Goal: Information Seeking & Learning: Find specific fact

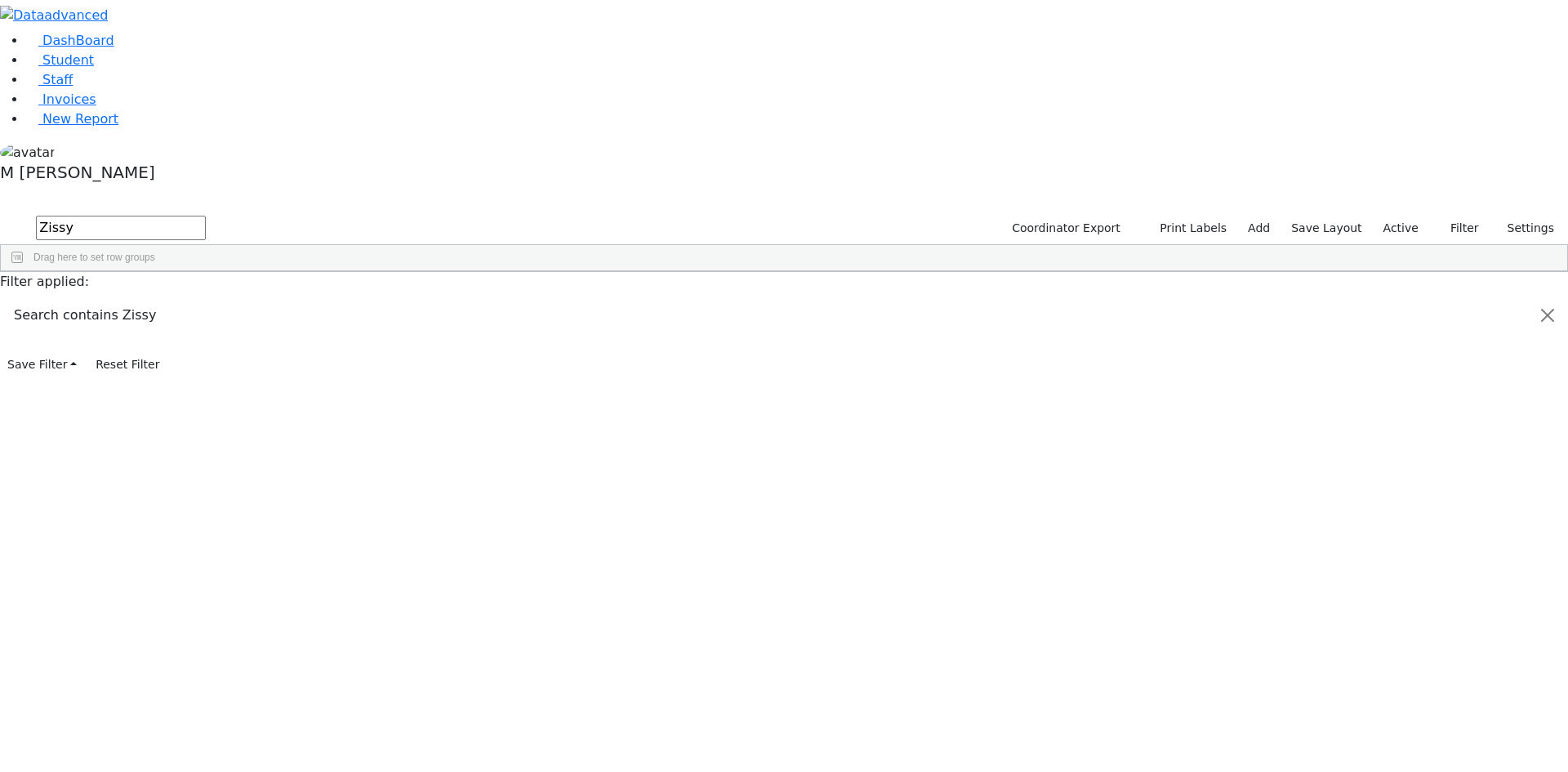
click at [1409, 216] on label "Active" at bounding box center [1401, 228] width 50 height 25
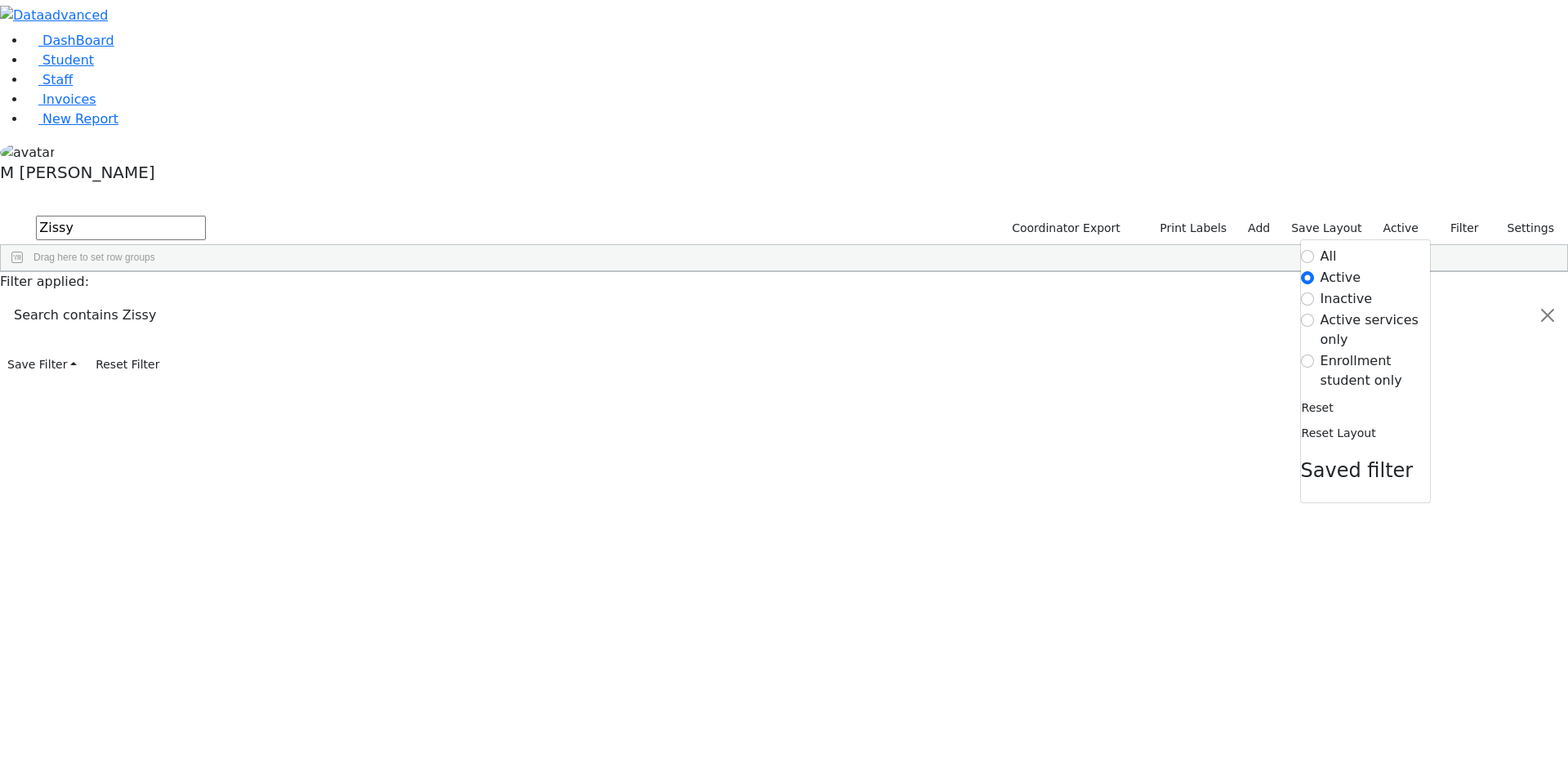
click at [1320, 351] on label "Enrollment student only" at bounding box center [1374, 371] width 109 height 40
click at [1313, 355] on input "Enrollment student only" at bounding box center [1307, 361] width 13 height 13
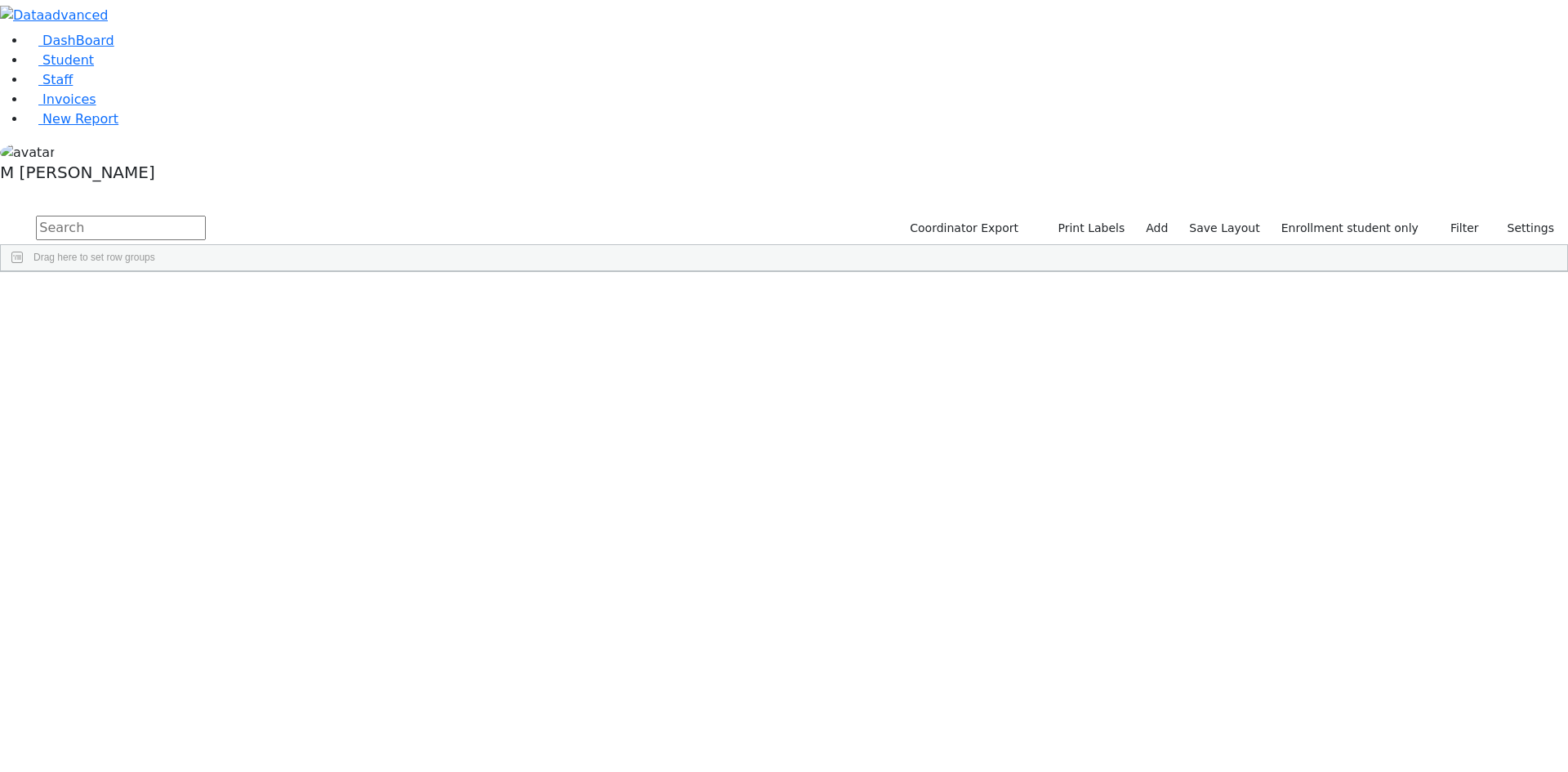
scroll to position [121, 0]
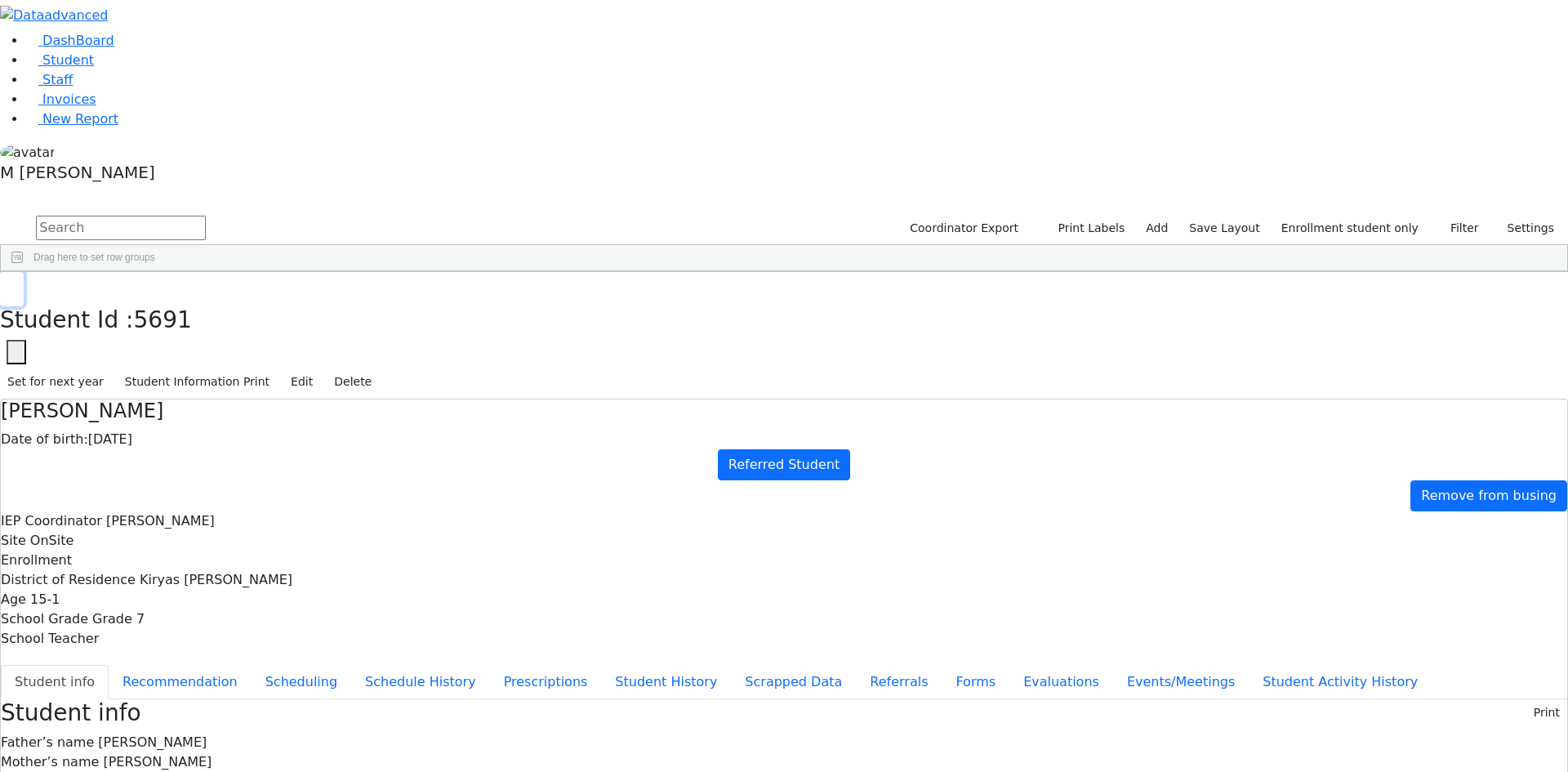
click at [8, 284] on use "button" at bounding box center [8, 284] width 0 height 0
click at [94, 68] on link "Student" at bounding box center [59, 60] width 68 height 15
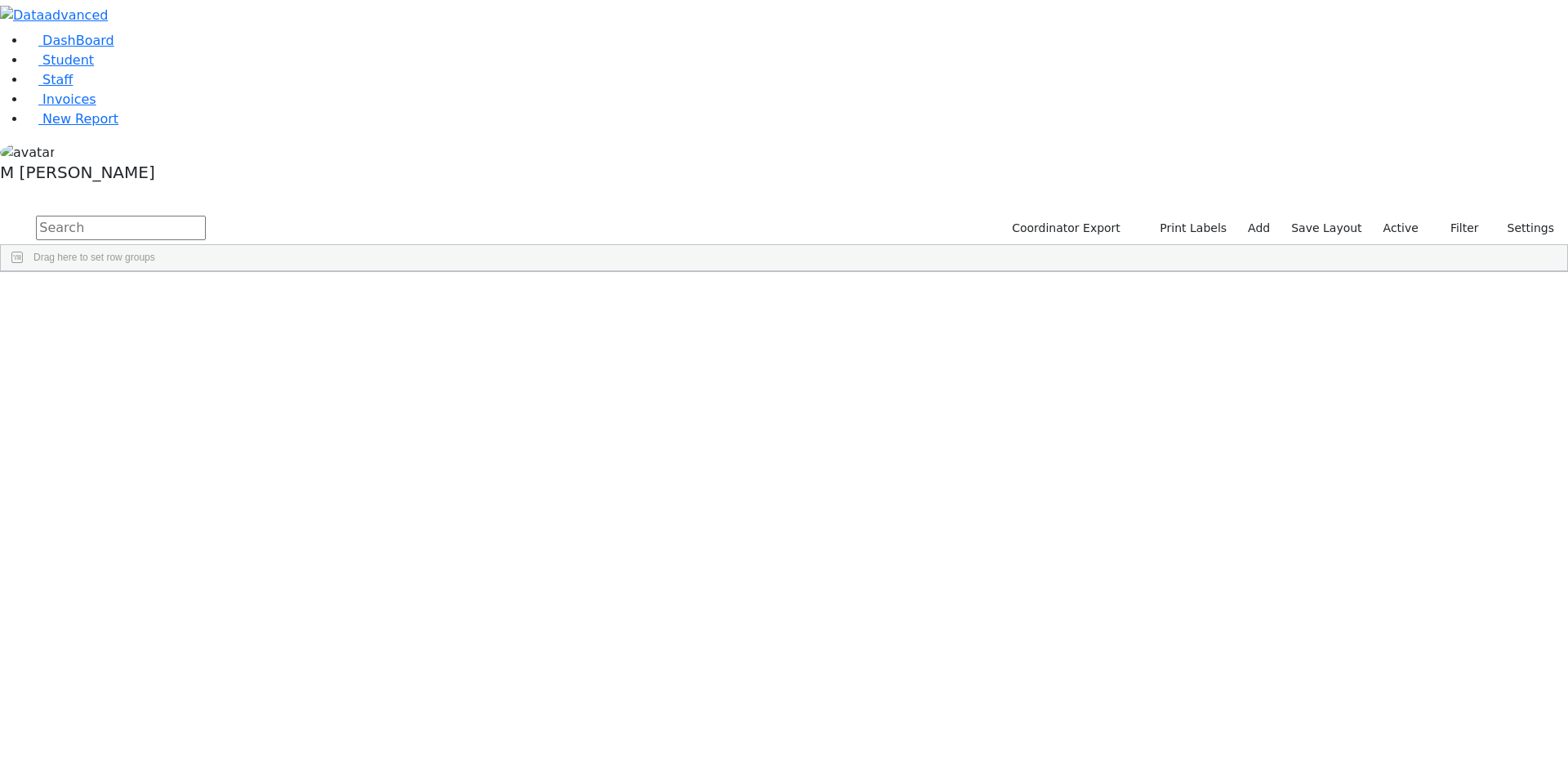
click at [206, 216] on input "text" at bounding box center [120, 228] width 169 height 24
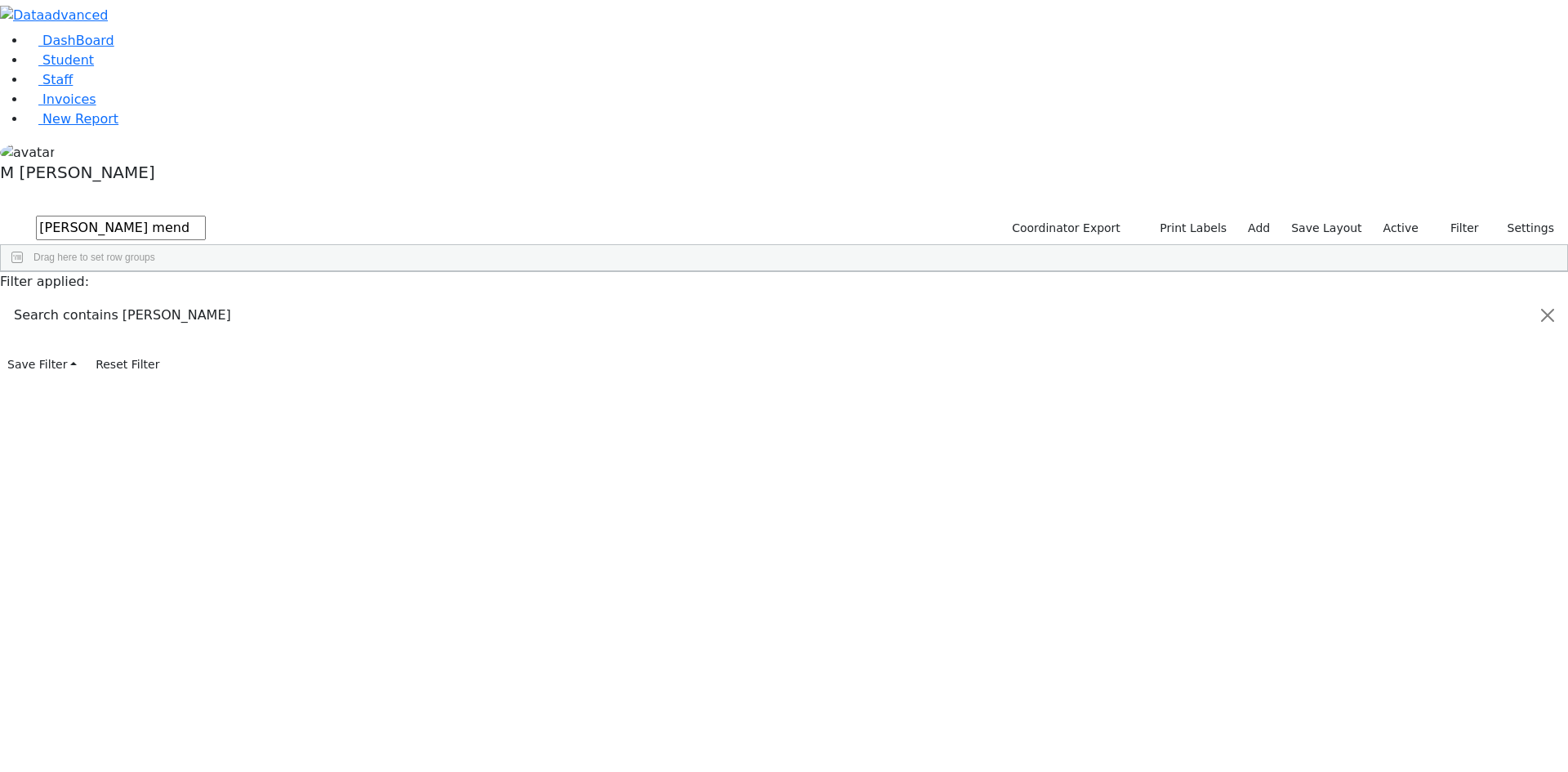
type input "Chaim mend"
click at [397, 298] on div "6511324 Schwartz Chaim Mendel 01/02/2022 ק"ג Unknown AH The Preschool Itinerant…" at bounding box center [775, 309] width 1549 height 23
click at [243, 298] on div "Chaim Mendel" at bounding box center [203, 309] width 78 height 23
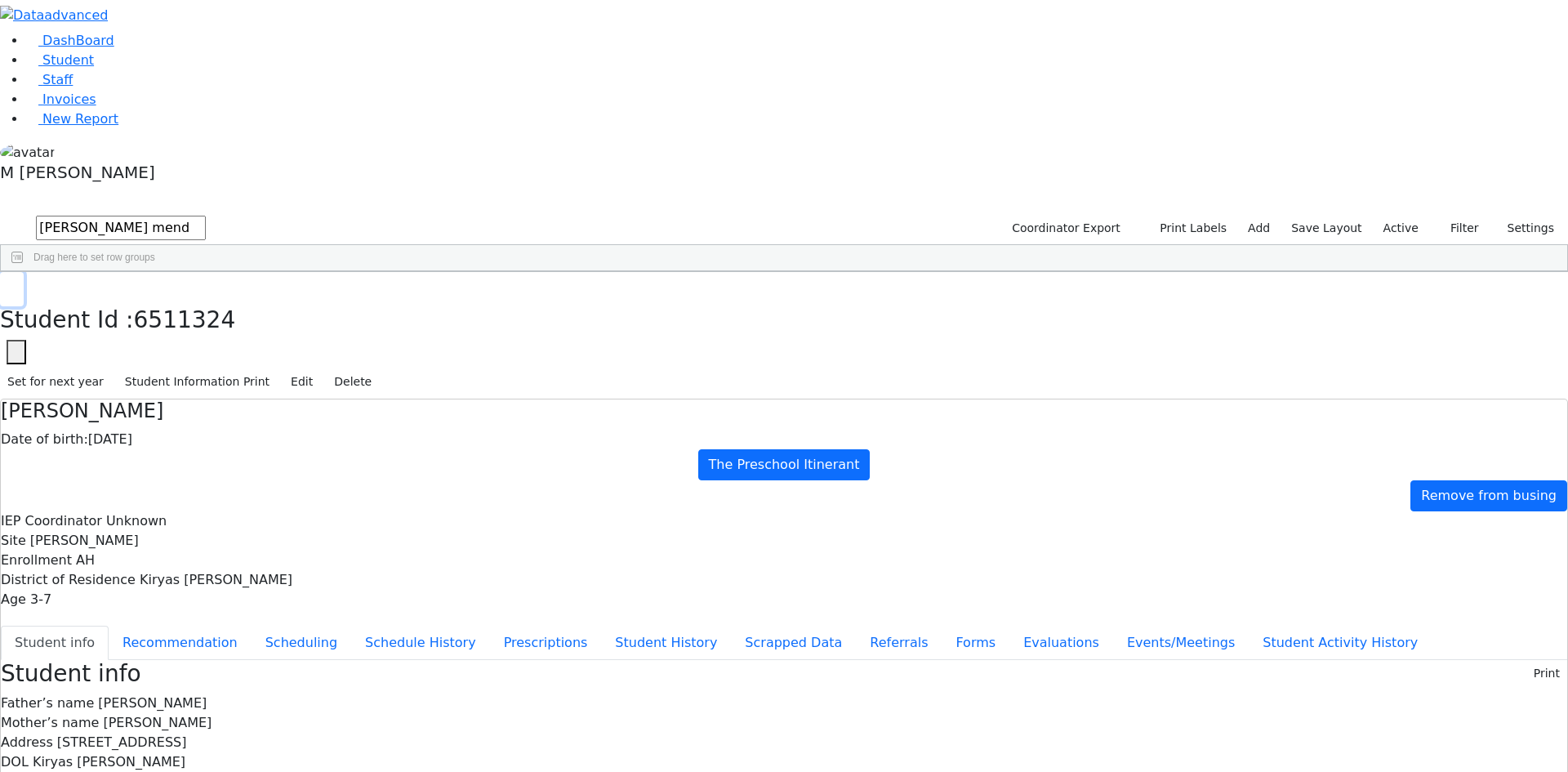
click at [24, 272] on button "button" at bounding box center [12, 289] width 24 height 34
click at [94, 68] on link "Student" at bounding box center [59, 60] width 68 height 15
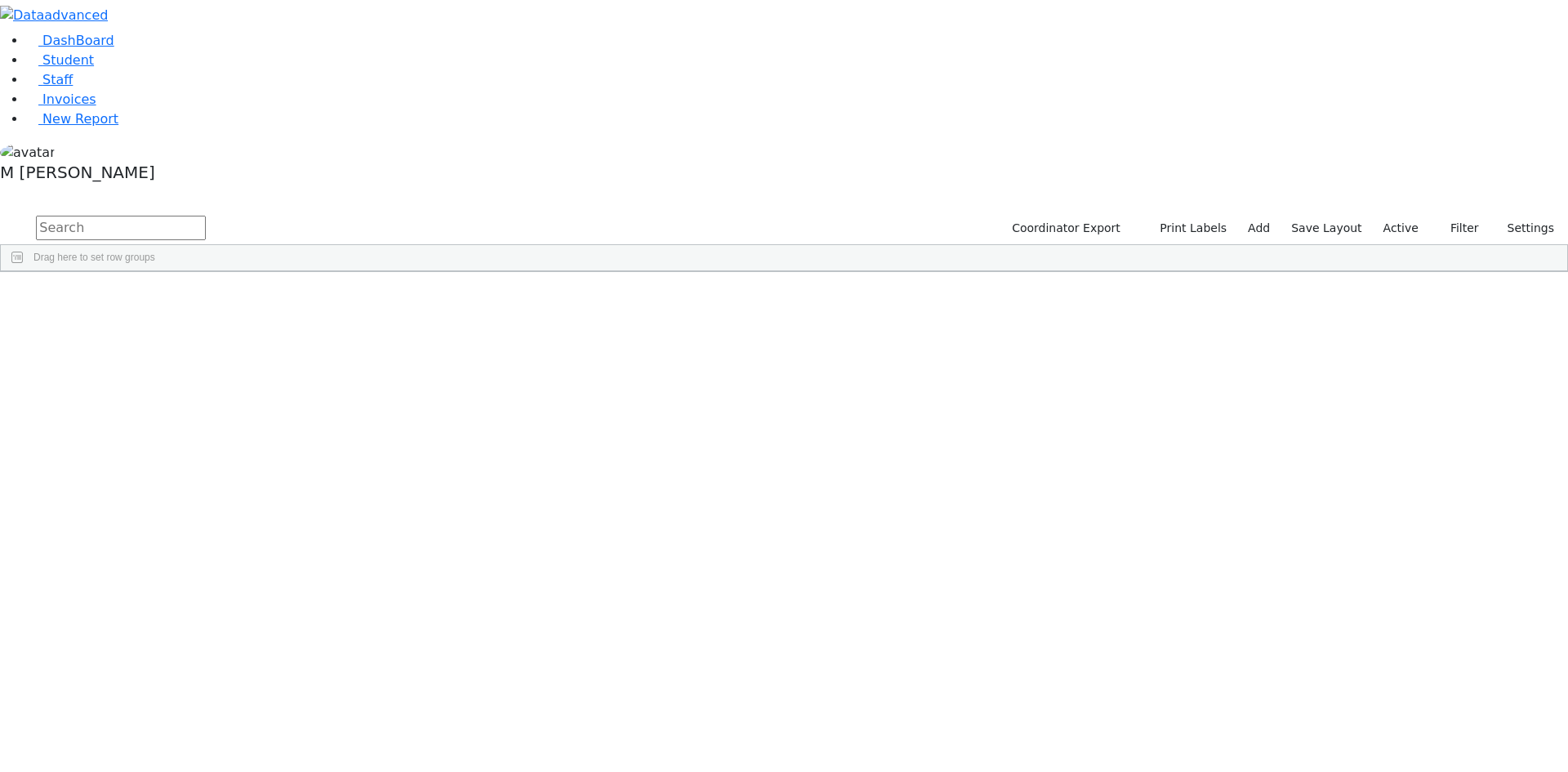
click at [332, 37] on div "DashBoard Student Staff Invoices New Report A" at bounding box center [784, 136] width 1568 height 272
click at [206, 216] on input "text" at bounding box center [120, 228] width 169 height 24
type input "Lazer sc"
click at [321, 321] on div "11/16/2016" at bounding box center [281, 332] width 78 height 23
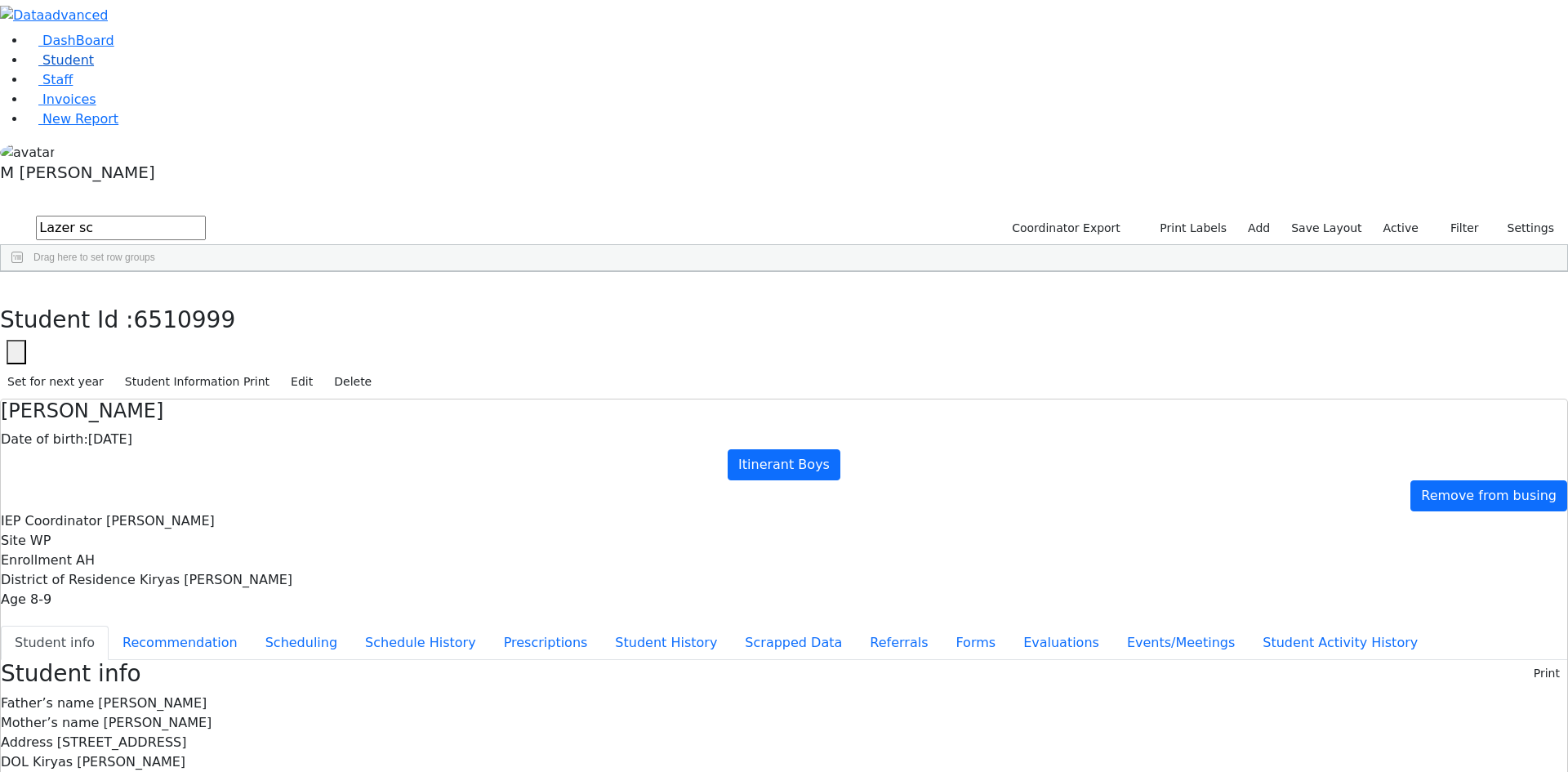
click at [72, 68] on span "Student" at bounding box center [68, 60] width 52 height 15
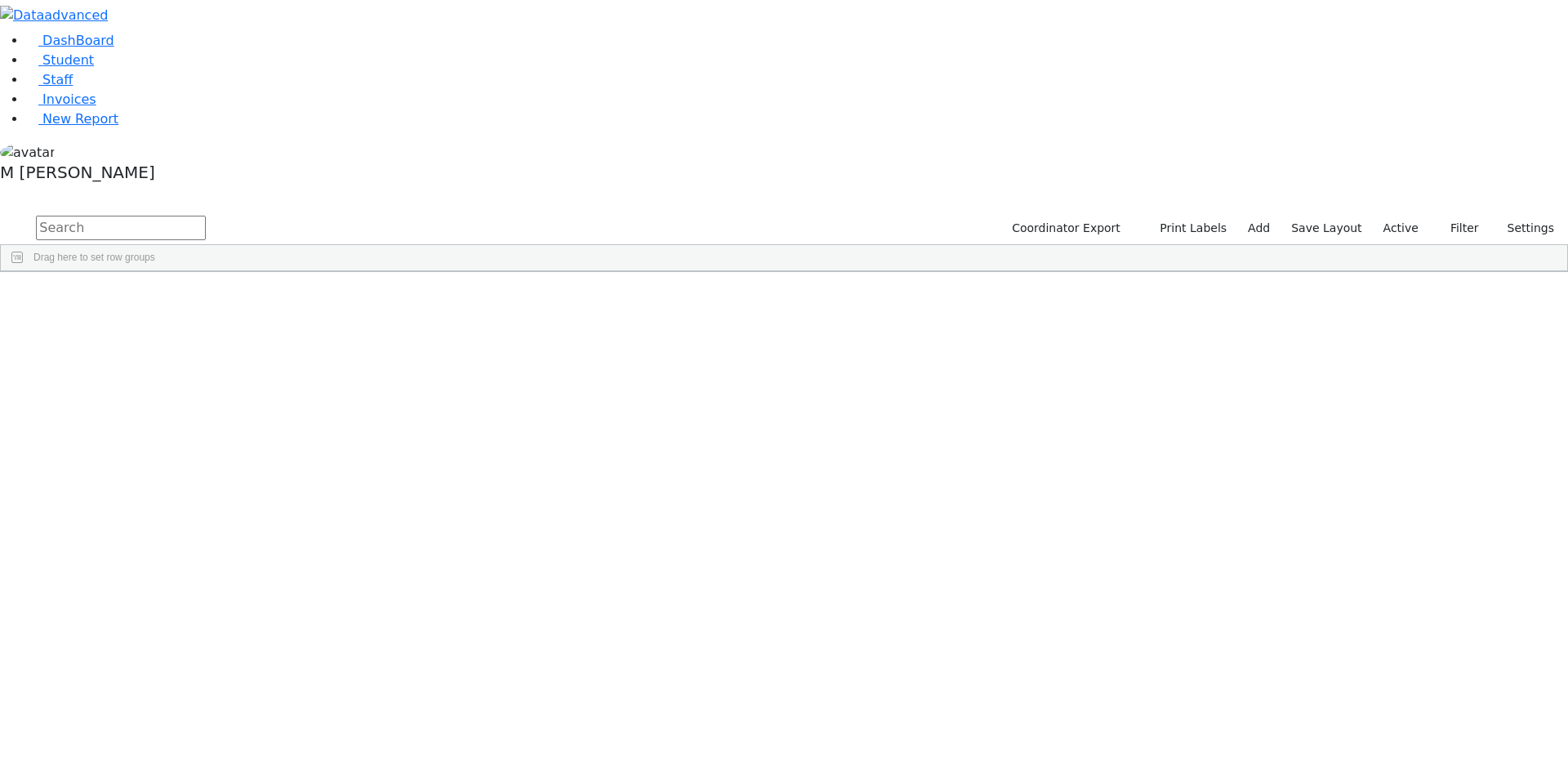
click at [206, 216] on input "text" at bounding box center [120, 228] width 169 height 24
type input "Rot"
click at [243, 412] on div "Pinchus" at bounding box center [203, 423] width 78 height 23
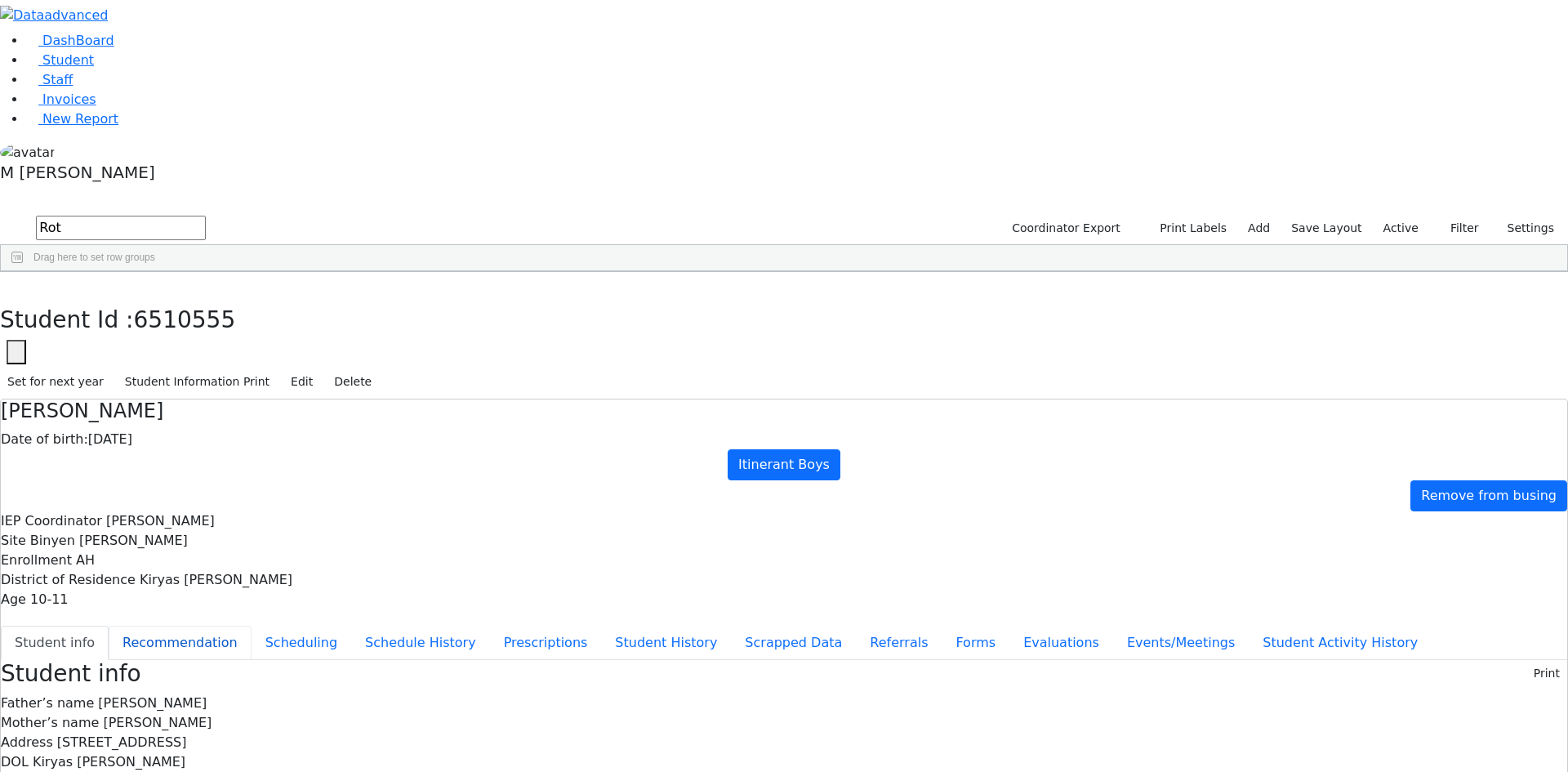
click at [251, 626] on button "Recommendation" at bounding box center [180, 643] width 143 height 34
checkbox input "true"
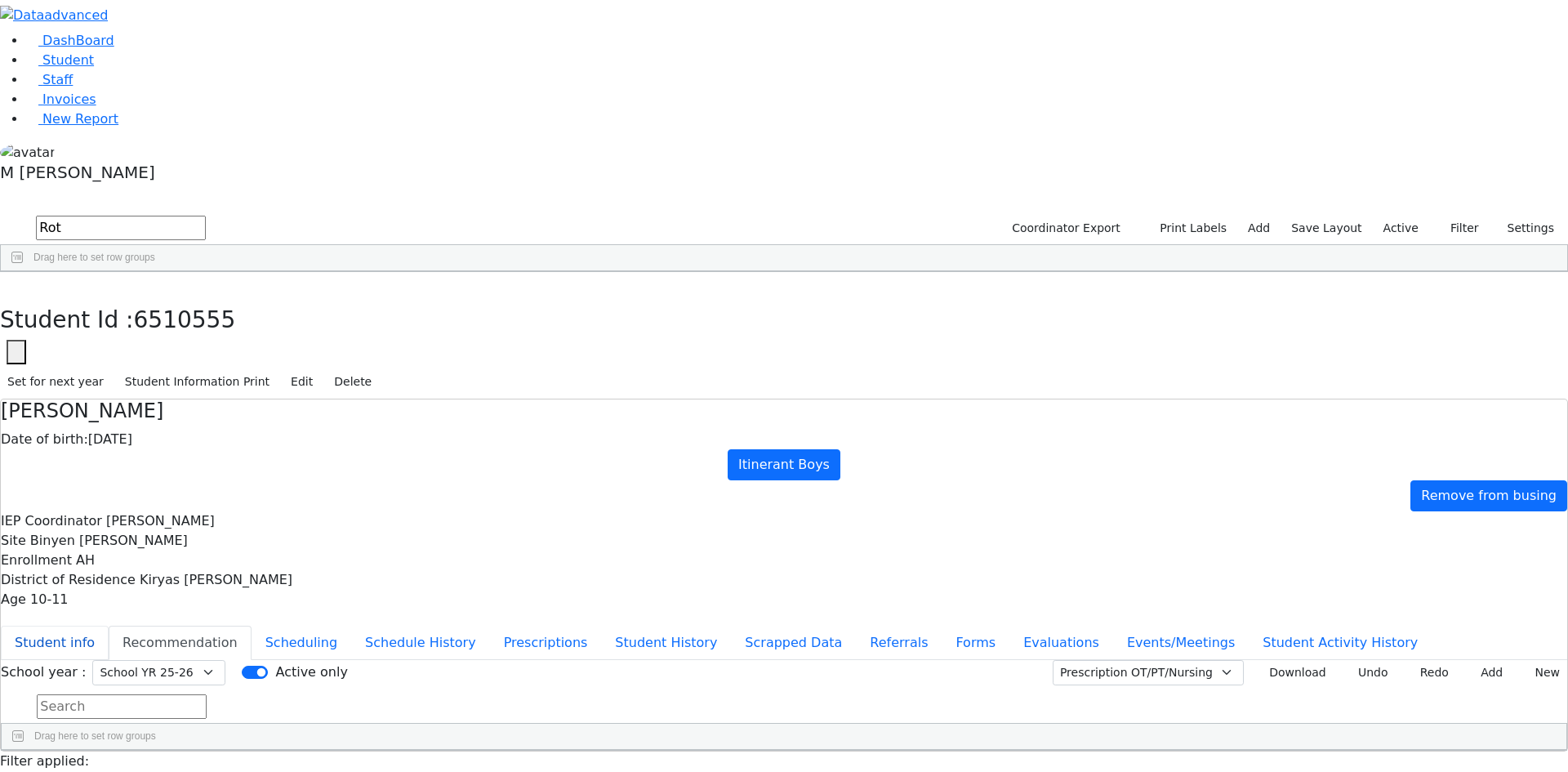
click at [108, 626] on button "Student info" at bounding box center [54, 643] width 108 height 34
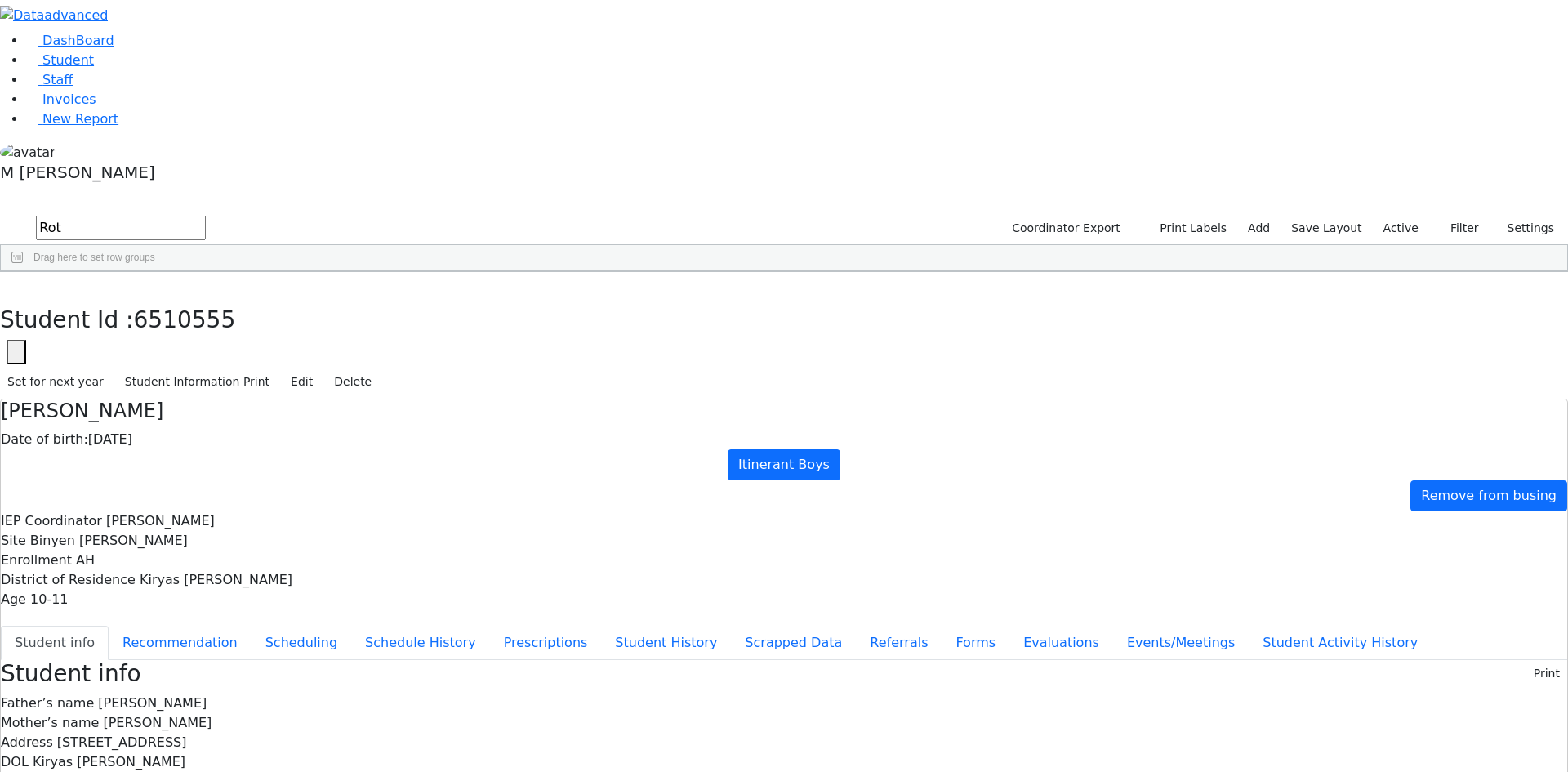
scroll to position [28, 0]
drag, startPoint x: 859, startPoint y: 701, endPoint x: 1019, endPoint y: 713, distance: 160.4
click at [1113, 626] on button "Events/Meetings" at bounding box center [1181, 643] width 136 height 34
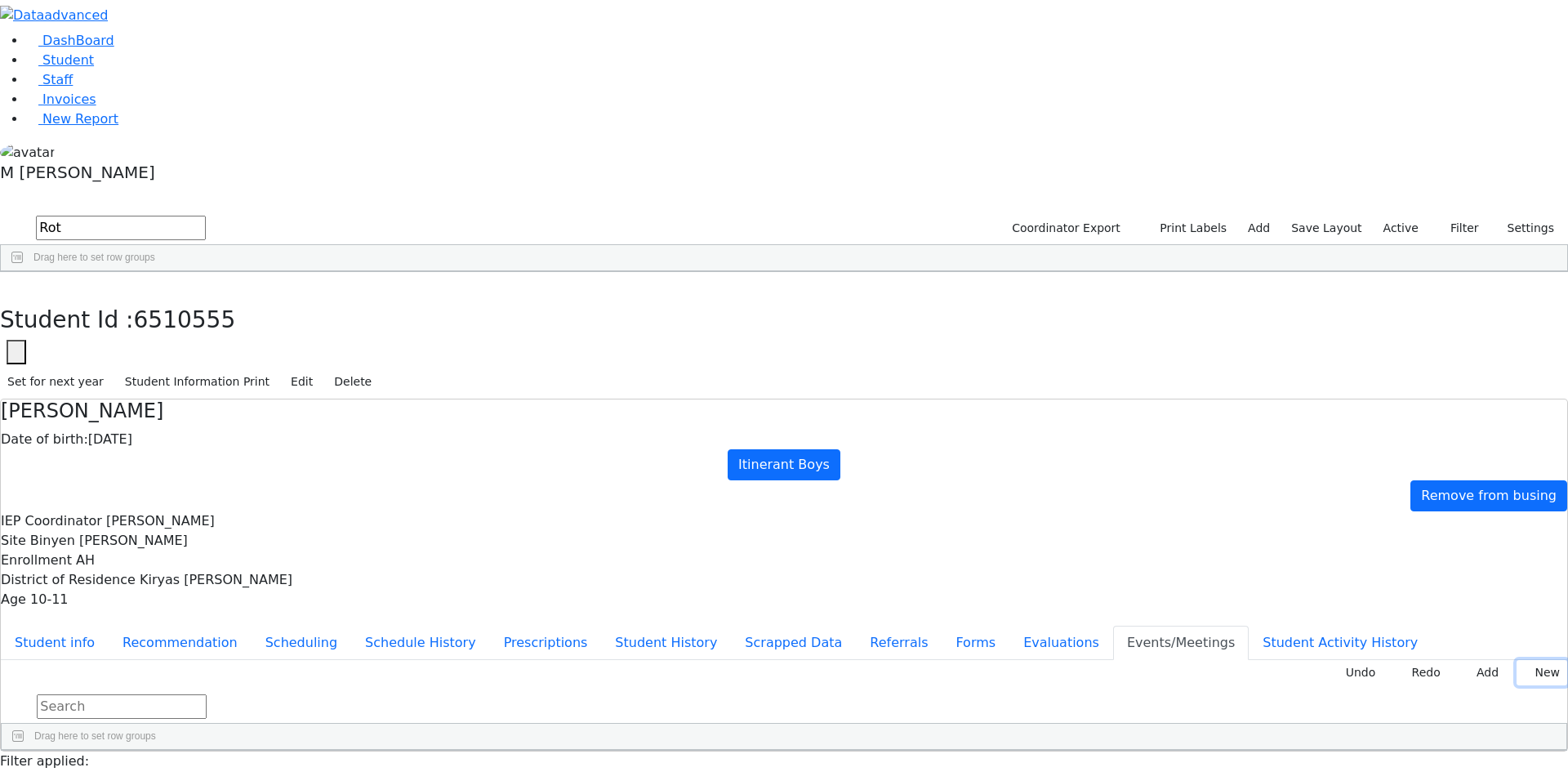
click at [1523, 670] on icon at bounding box center [1527, 673] width 8 height 7
type input "2025-08-22"
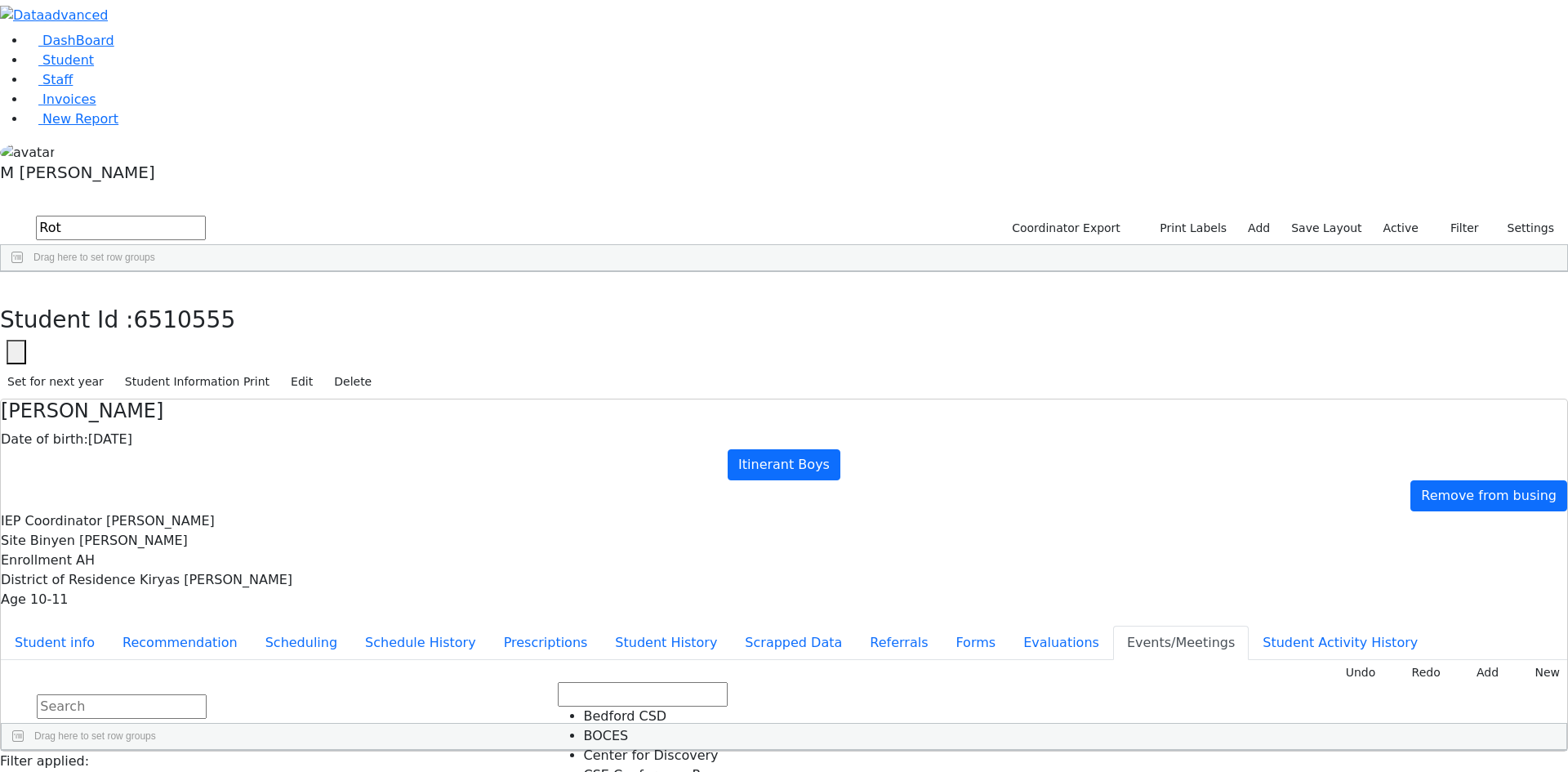
drag, startPoint x: 928, startPoint y: 401, endPoint x: 1026, endPoint y: 336, distance: 117.6
type input "Declines"
click at [24, 272] on button "button" at bounding box center [12, 289] width 24 height 34
click at [157, 412] on div "Roth" at bounding box center [117, 423] width 79 height 23
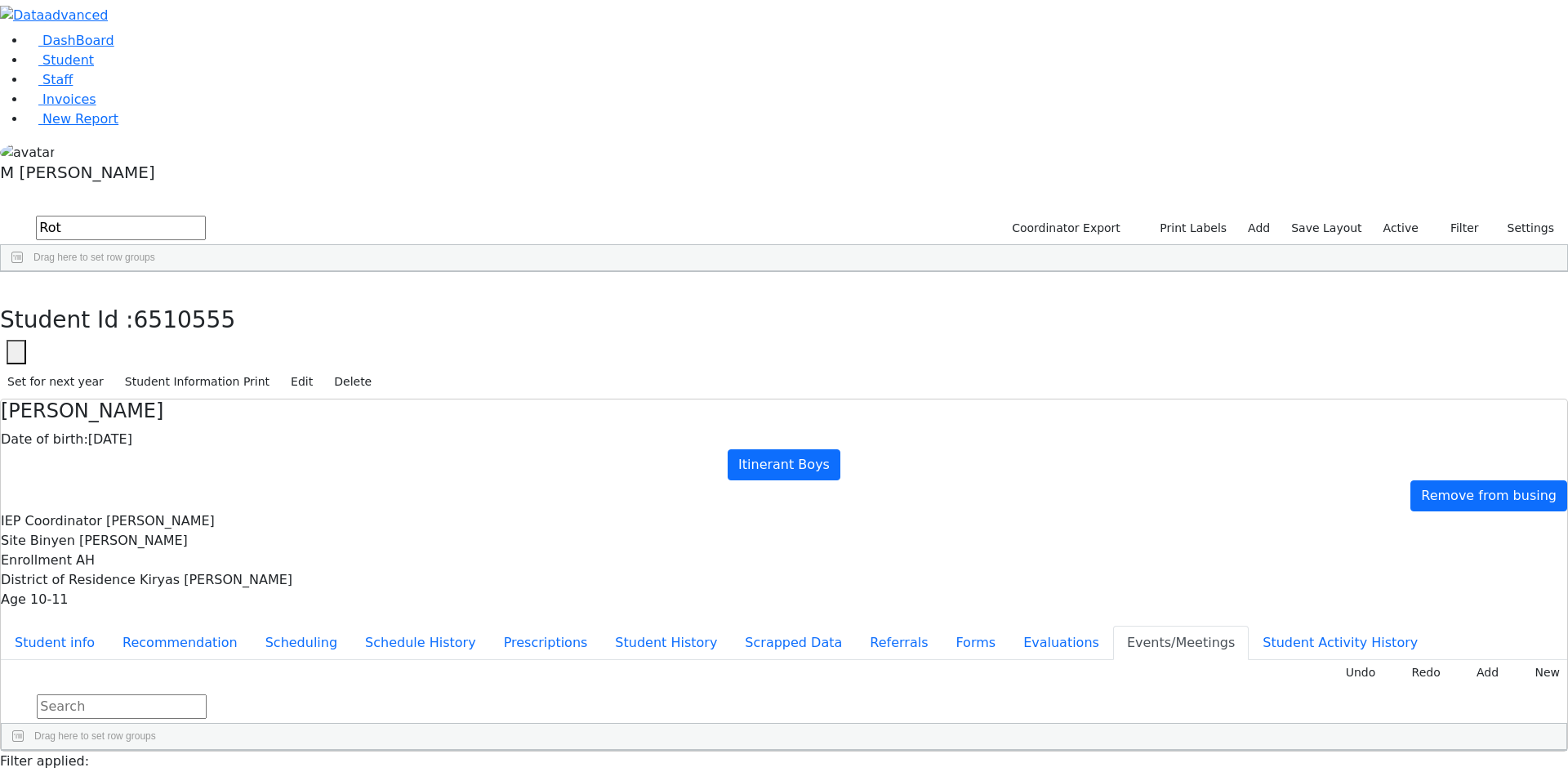
click at [157, 412] on div "Roth" at bounding box center [117, 423] width 79 height 23
click at [108, 626] on button "Student info" at bounding box center [54, 643] width 108 height 34
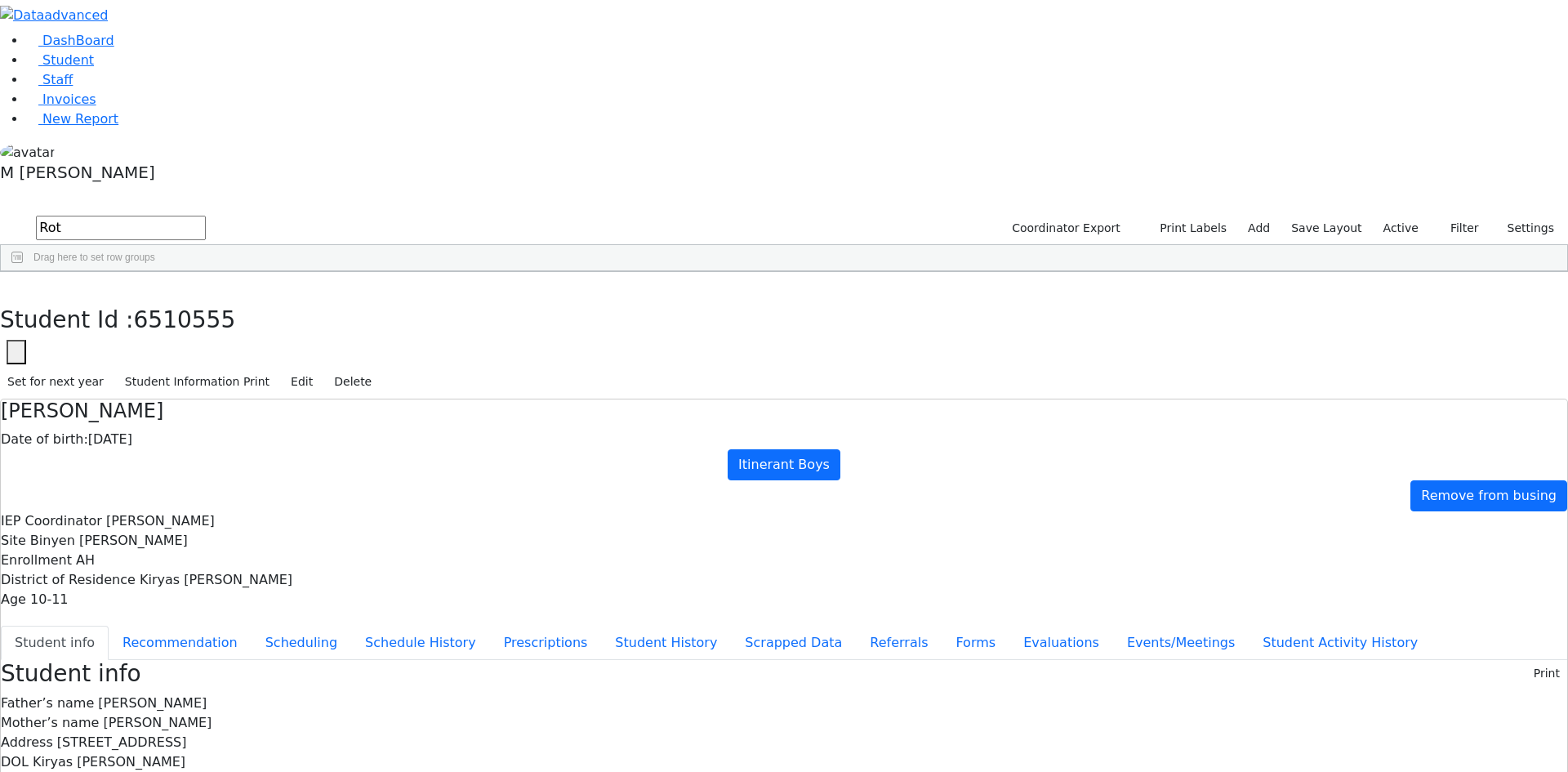
copy div "er6360@gmail.com"
click at [8, 284] on use "button" at bounding box center [8, 284] width 0 height 0
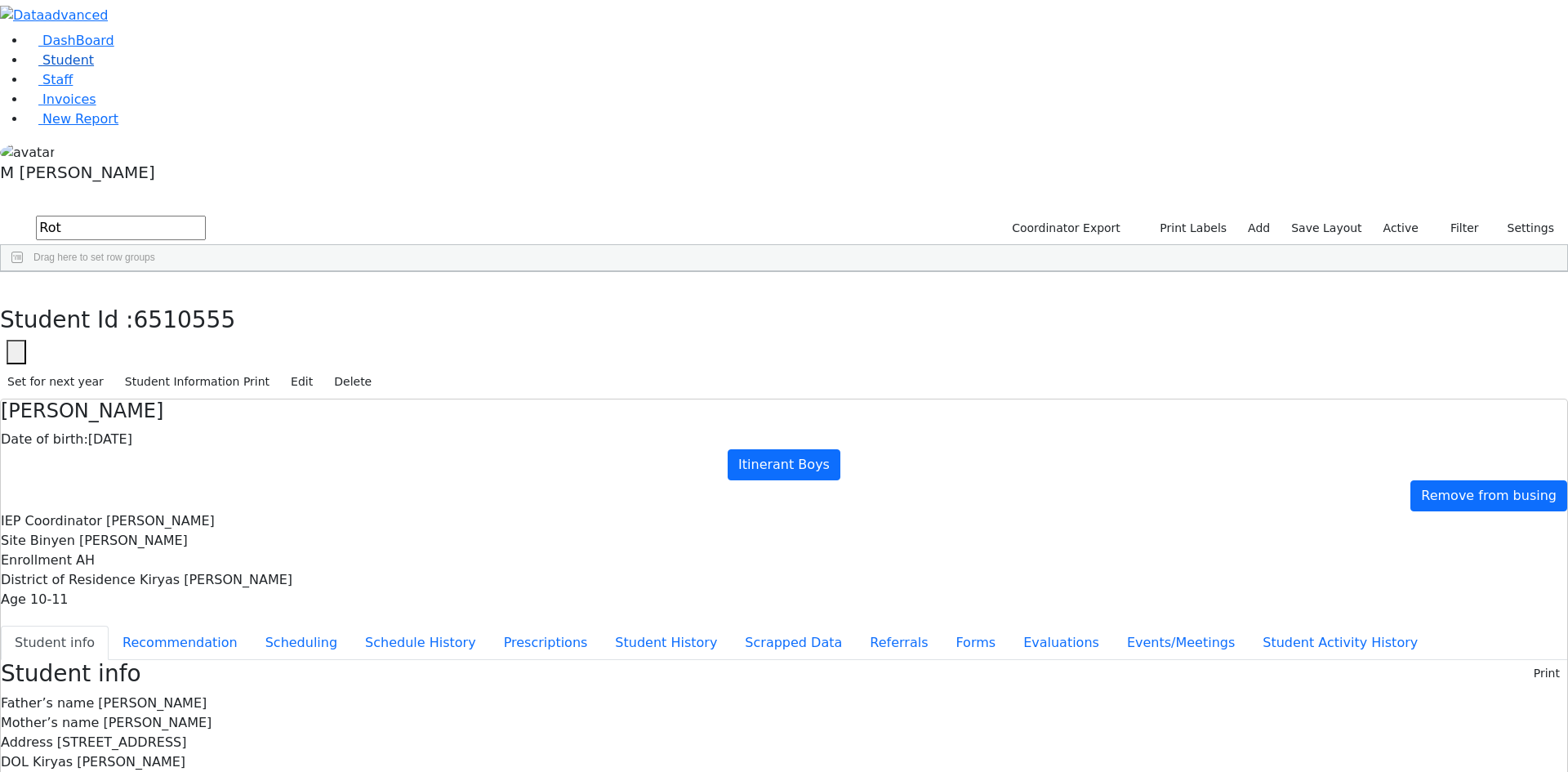
click at [94, 68] on link "Student" at bounding box center [59, 60] width 68 height 15
